Goal: Task Accomplishment & Management: Manage account settings

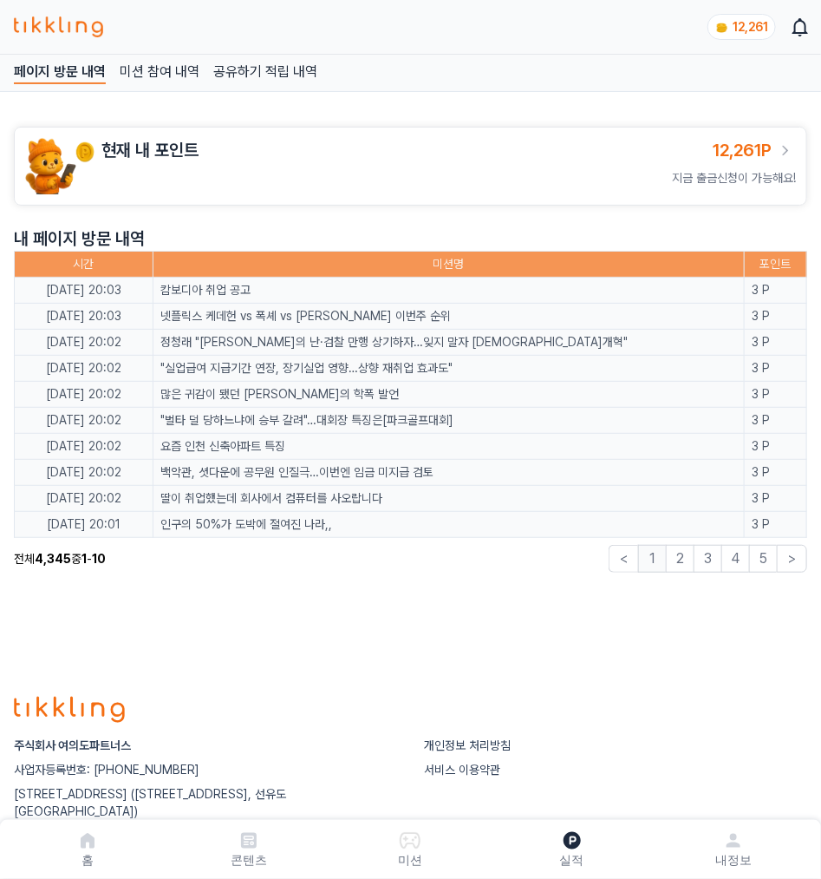
click at [414, 855] on p "미션" at bounding box center [410, 859] width 24 height 17
click at [273, 855] on link "콘텐츠" at bounding box center [248, 849] width 161 height 45
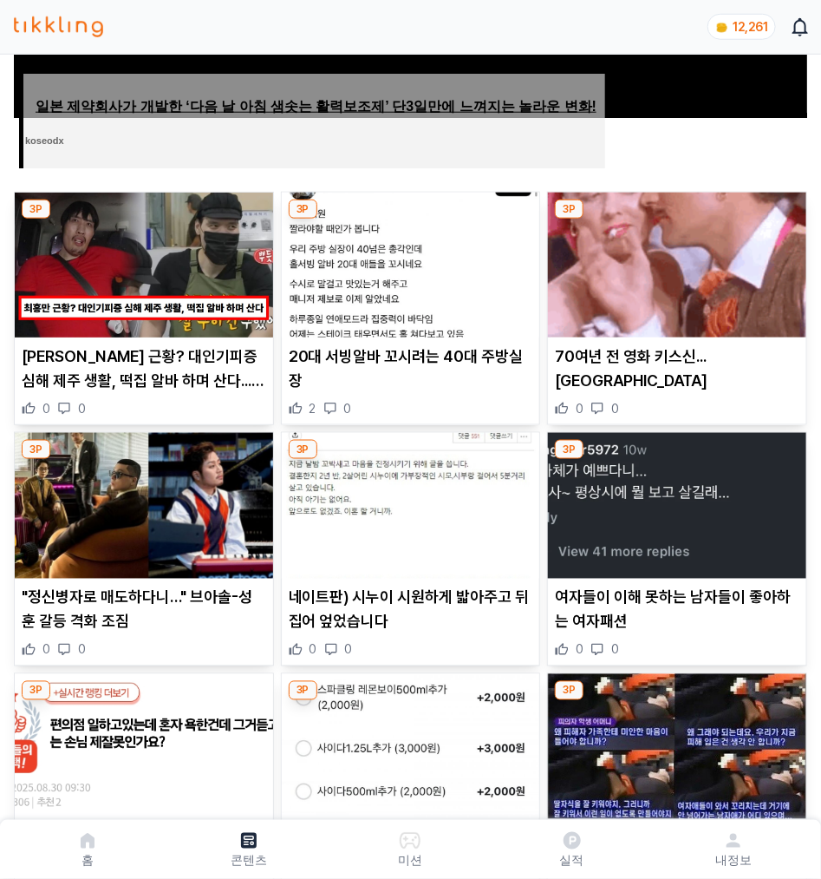
scroll to position [495, 0]
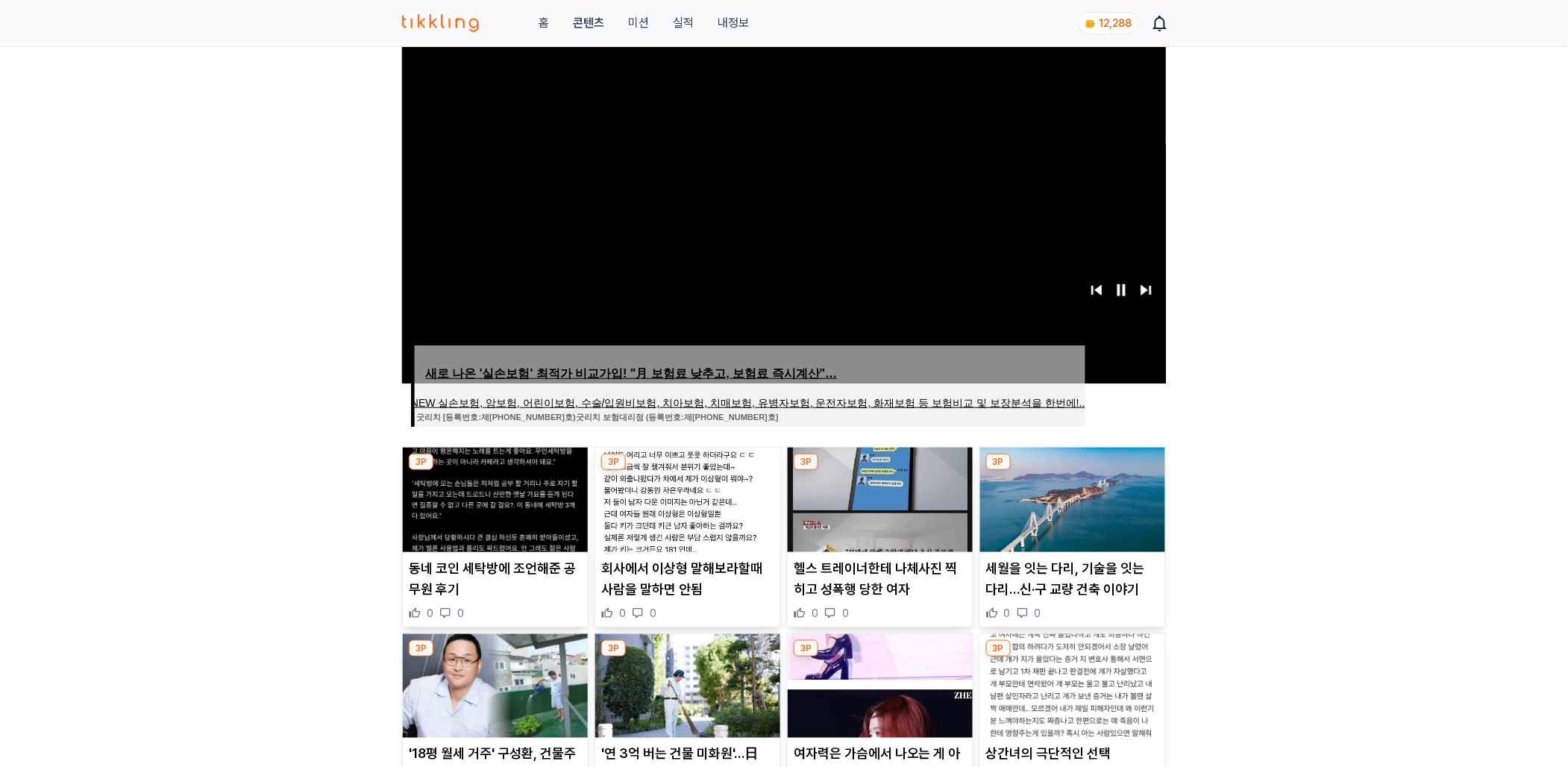
scroll to position [212, 0]
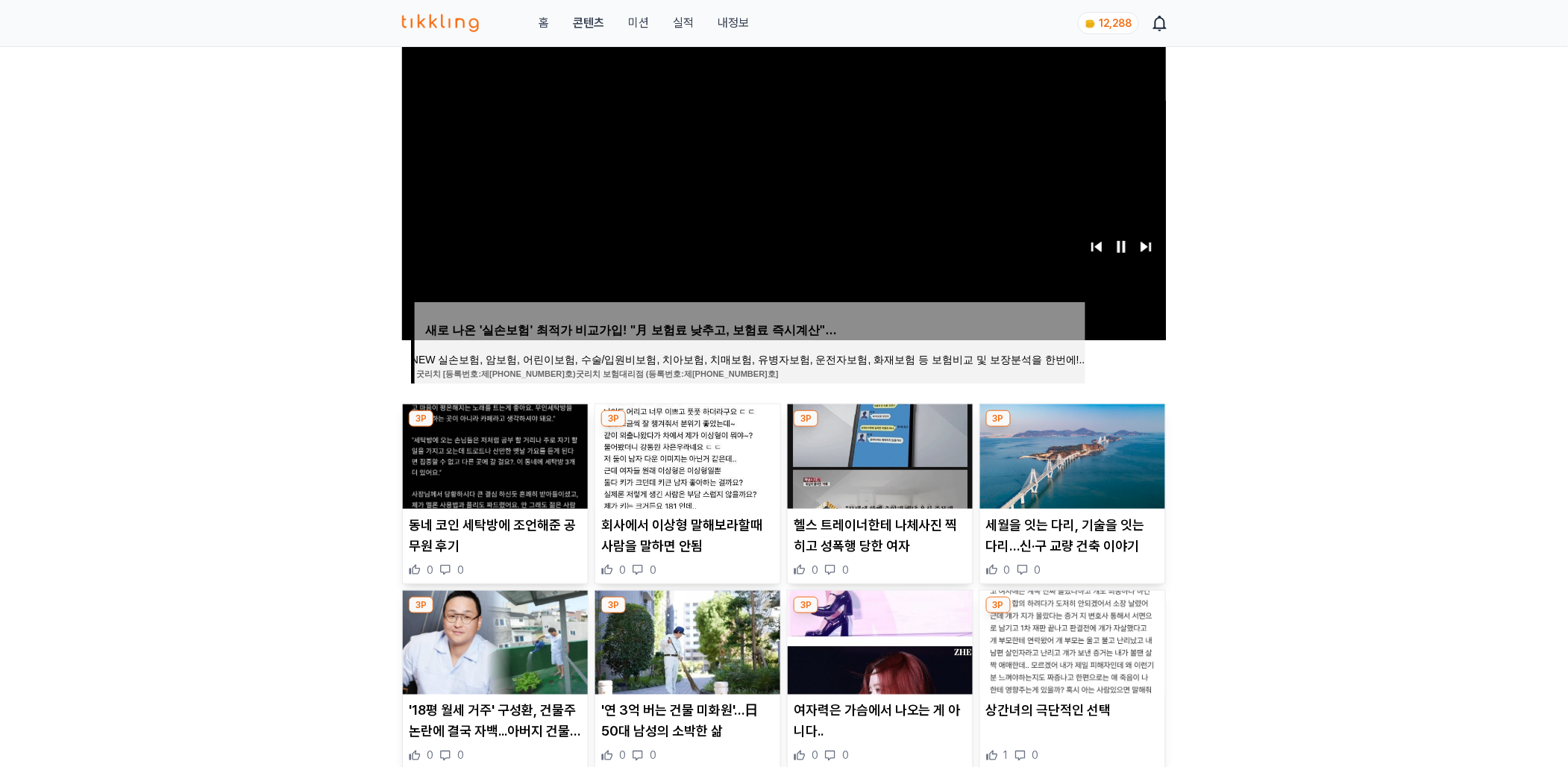
click at [1065, 464] on img at bounding box center [1073, 456] width 185 height 104
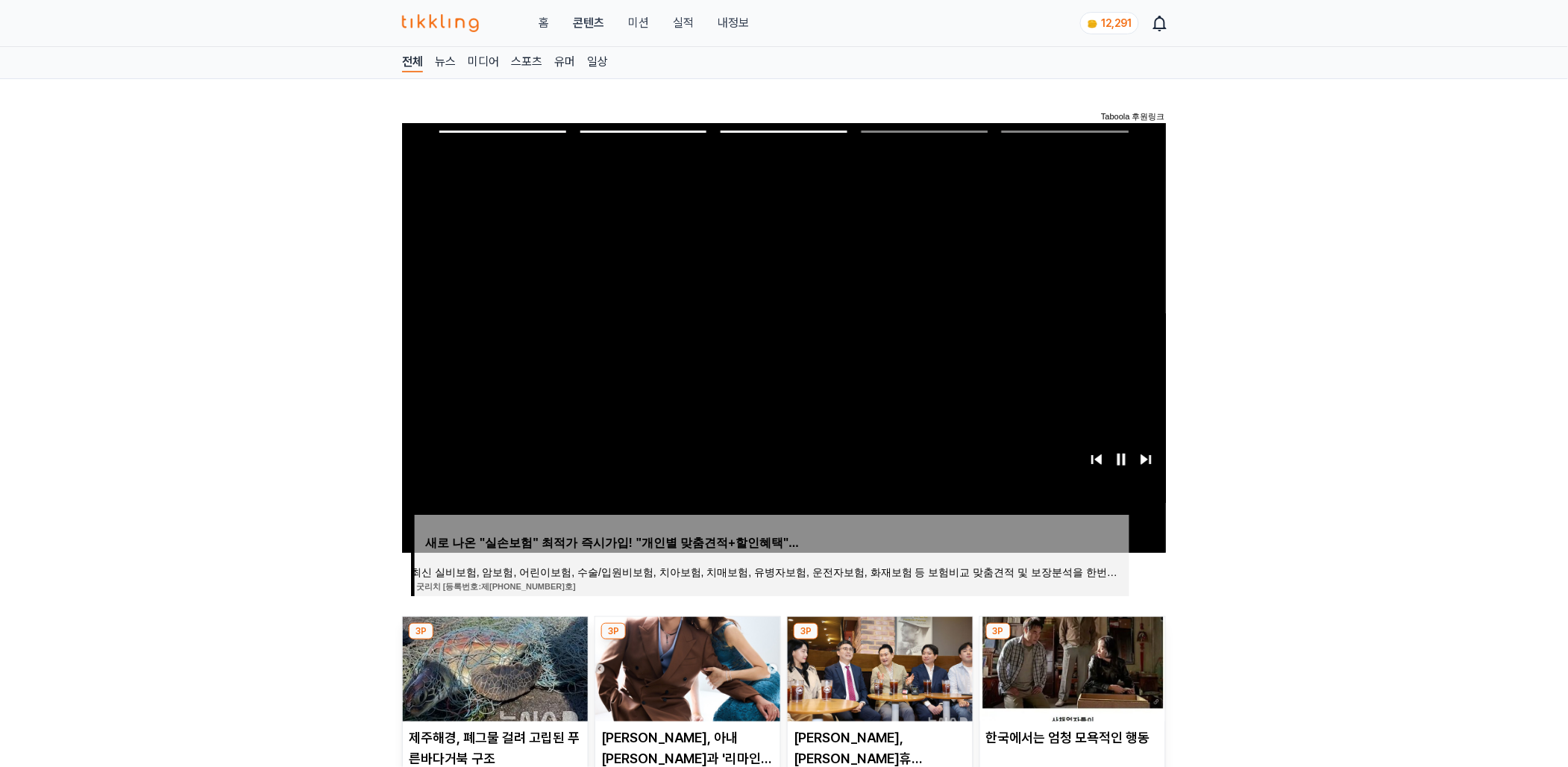
click at [684, 20] on link "실적" at bounding box center [683, 22] width 21 height 18
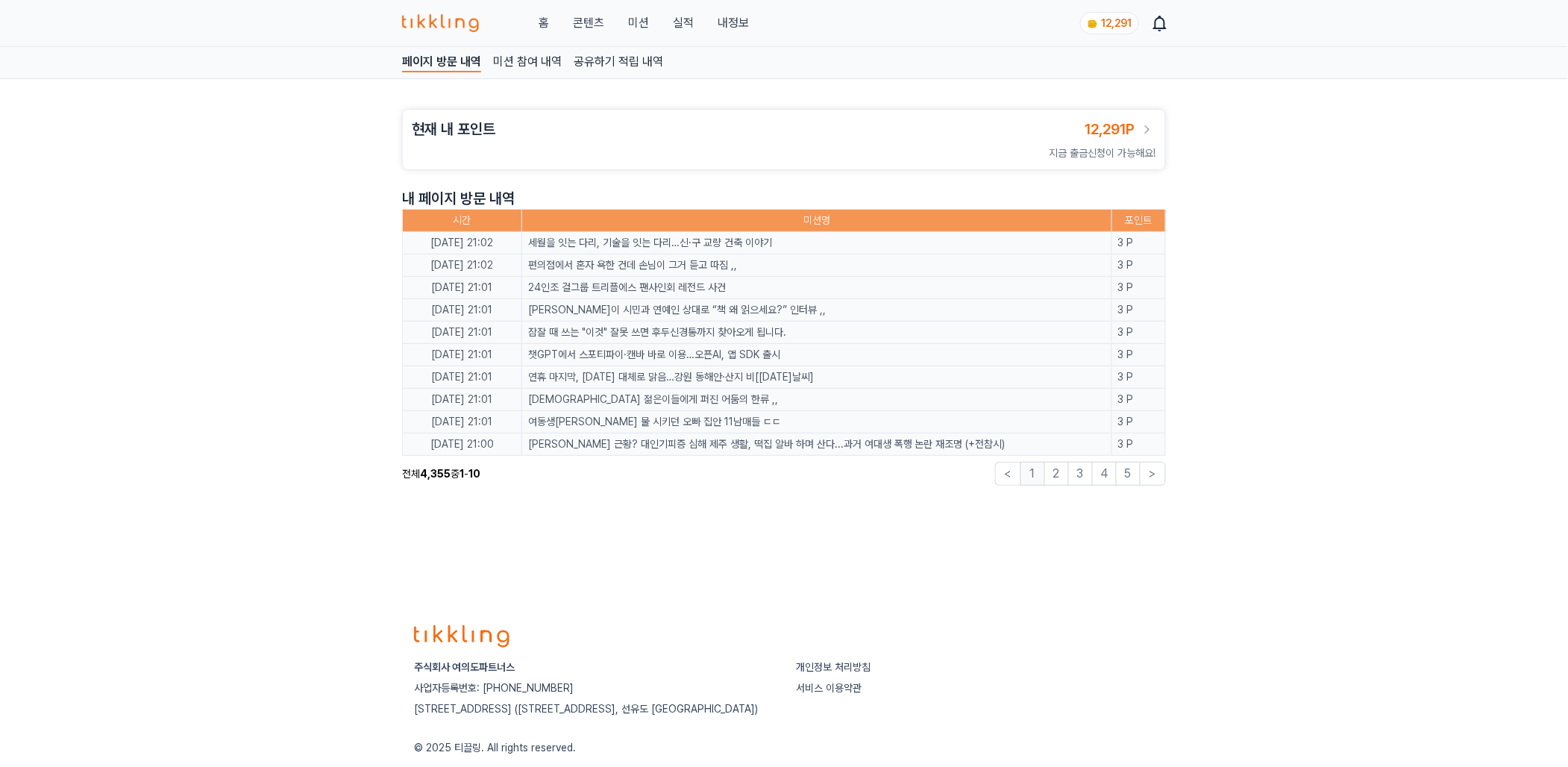
click at [729, 24] on link "내정보" at bounding box center [733, 22] width 31 height 18
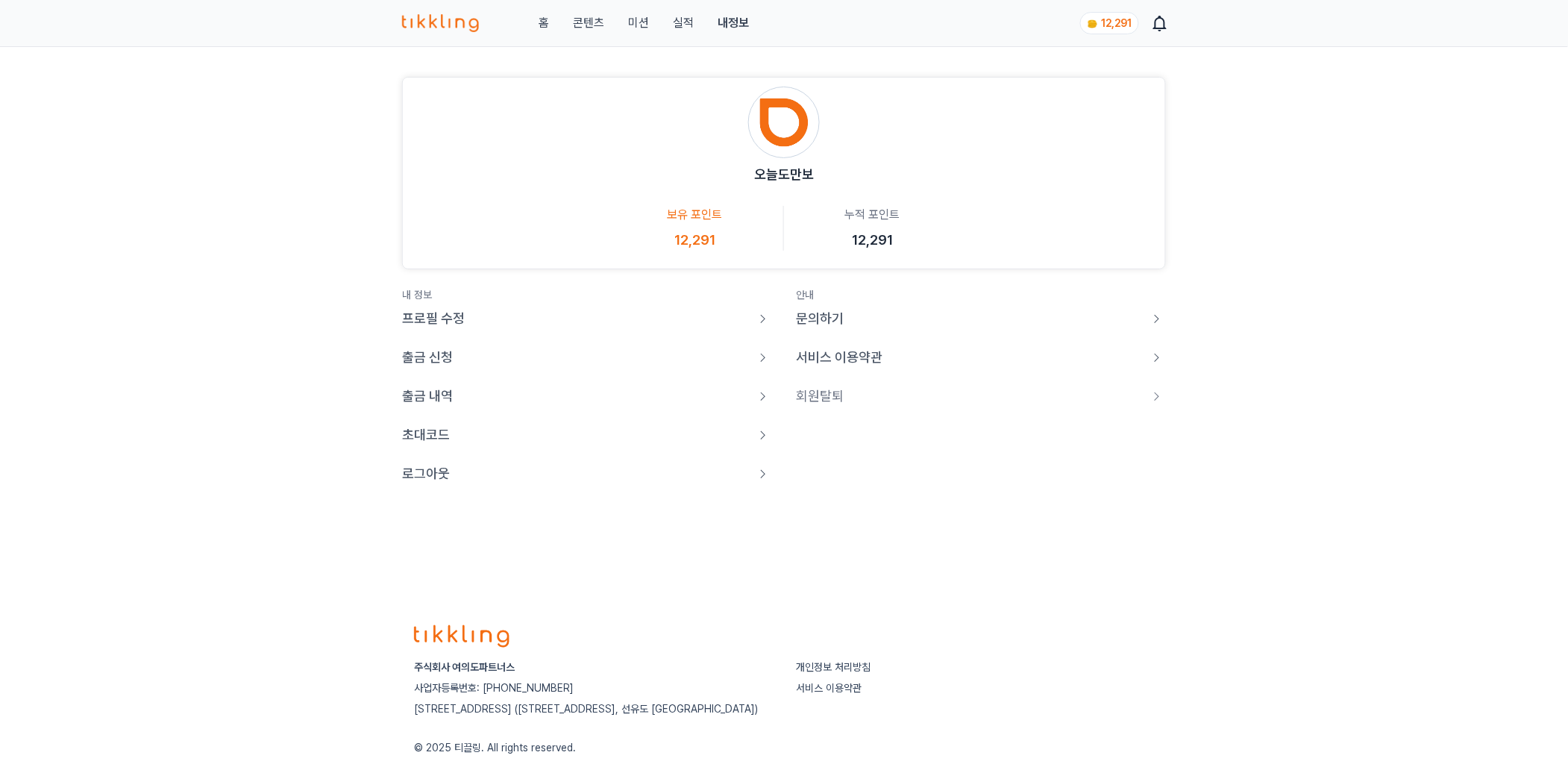
click at [452, 480] on link "로그아웃" at bounding box center [587, 474] width 370 height 21
